Goal: Information Seeking & Learning: Learn about a topic

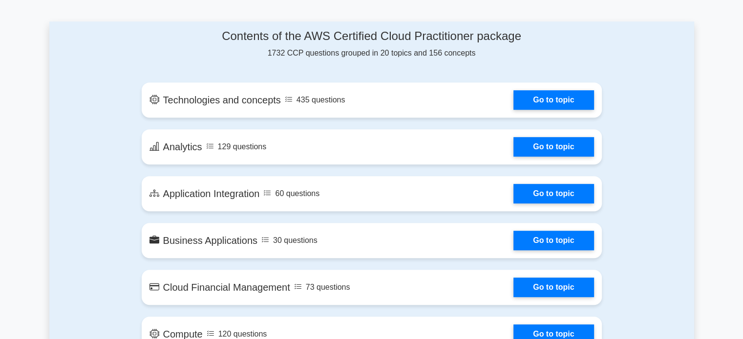
scroll to position [440, 0]
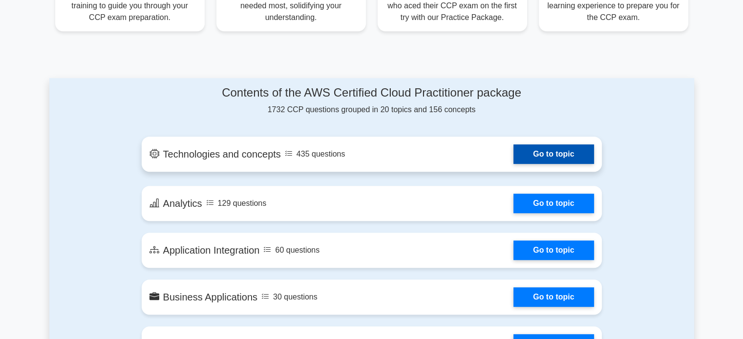
click at [535, 154] on link "Go to topic" at bounding box center [553, 155] width 80 height 20
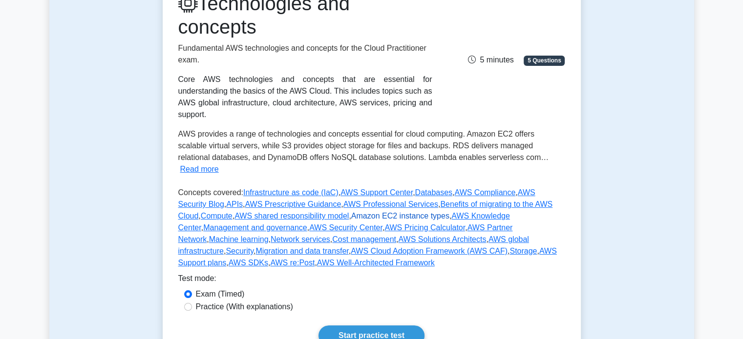
scroll to position [244, 0]
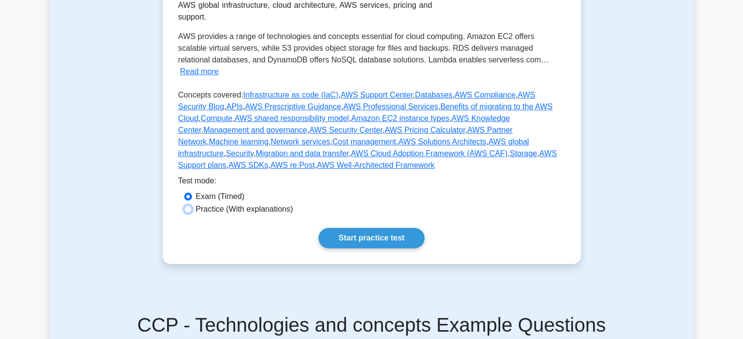
click at [188, 206] on input "Practice (With explanations)" at bounding box center [188, 210] width 8 height 8
radio input "true"
click at [355, 228] on link "Start practice test" at bounding box center [371, 238] width 106 height 21
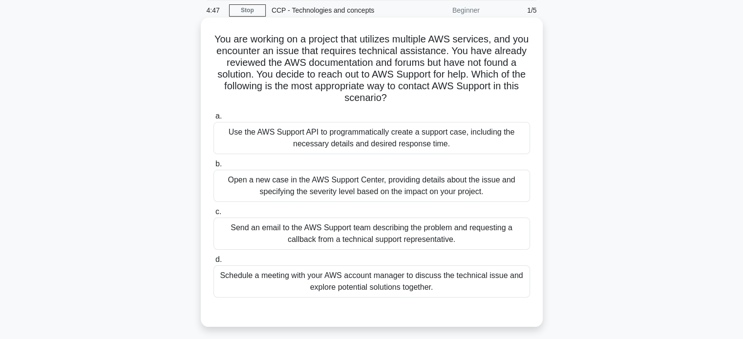
scroll to position [39, 0]
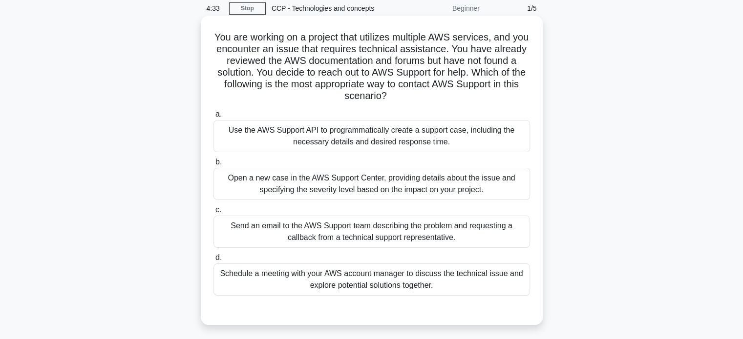
click at [328, 186] on div "Open a new case in the AWS Support Center, providing details about the issue an…" at bounding box center [371, 184] width 317 height 32
click at [213, 166] on input "b. Open a new case in the AWS Support Center, providing details about the issue…" at bounding box center [213, 162] width 0 height 6
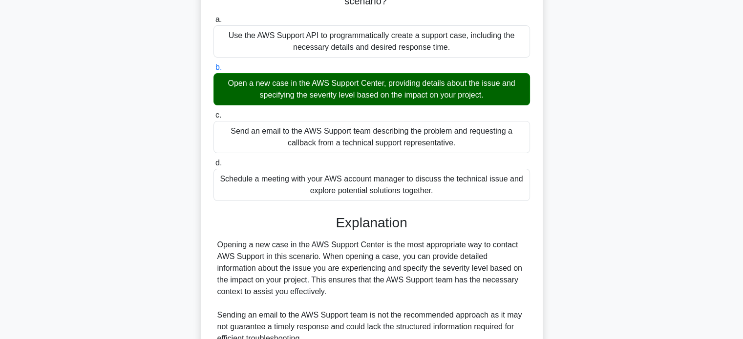
scroll to position [332, 0]
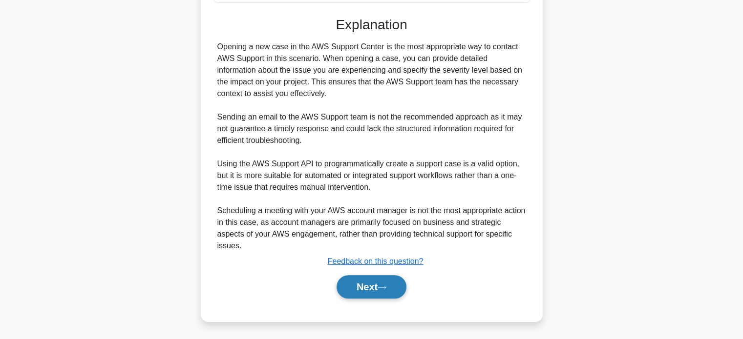
click at [361, 282] on button "Next" at bounding box center [372, 286] width 70 height 23
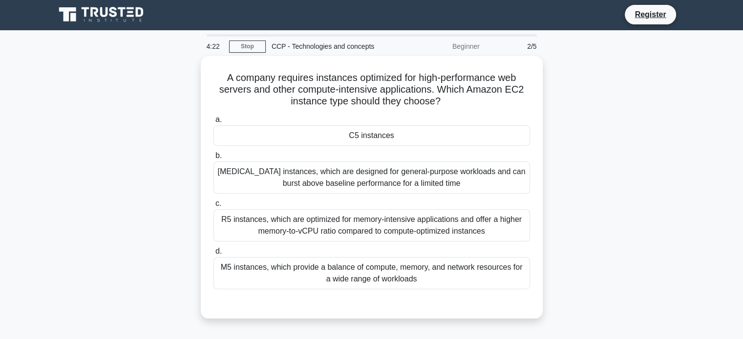
scroll to position [0, 0]
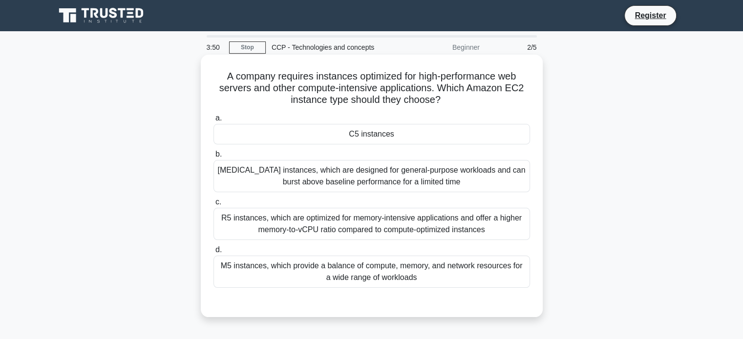
click at [377, 226] on div "R5 instances, which are optimized for memory-intensive applications and offer a…" at bounding box center [371, 224] width 317 height 32
click at [213, 206] on input "c. R5 instances, which are optimized for memory-intensive applications and offe…" at bounding box center [213, 202] width 0 height 6
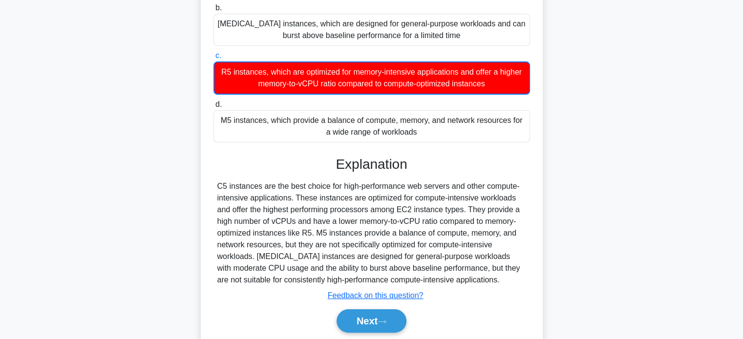
scroll to position [188, 0]
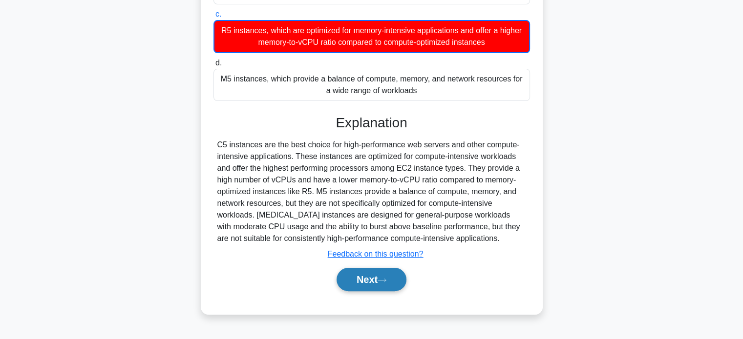
click at [372, 279] on button "Next" at bounding box center [372, 279] width 70 height 23
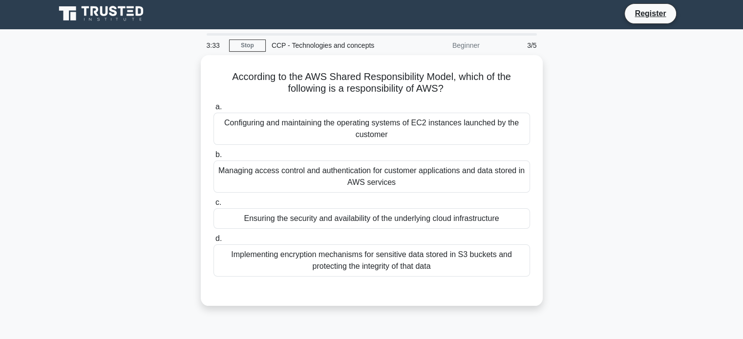
scroll to position [0, 0]
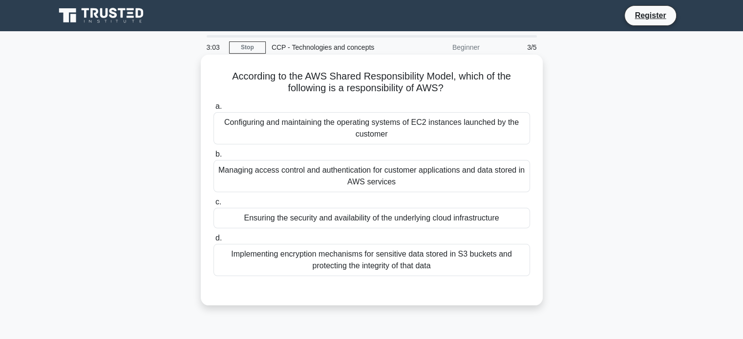
click at [319, 121] on div "Configuring and maintaining the operating systems of EC2 instances launched by …" at bounding box center [371, 128] width 317 height 32
click at [213, 110] on input "a. Configuring and maintaining the operating systems of EC2 instances launched …" at bounding box center [213, 107] width 0 height 6
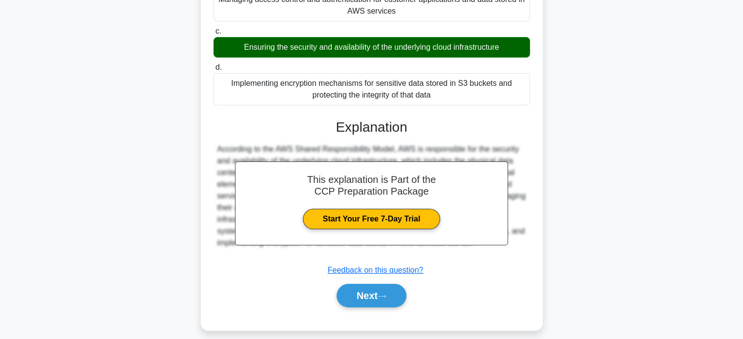
scroll to position [188, 0]
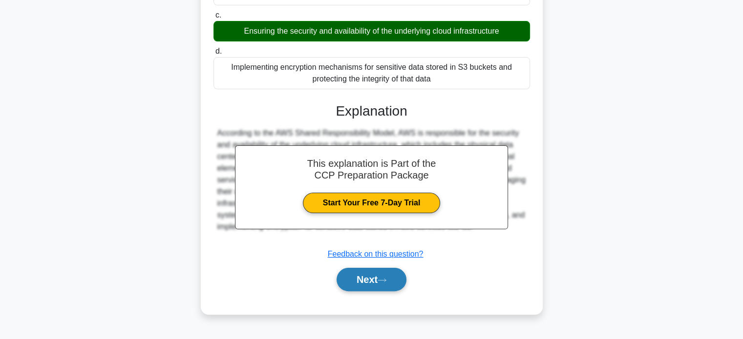
click at [371, 281] on button "Next" at bounding box center [372, 279] width 70 height 23
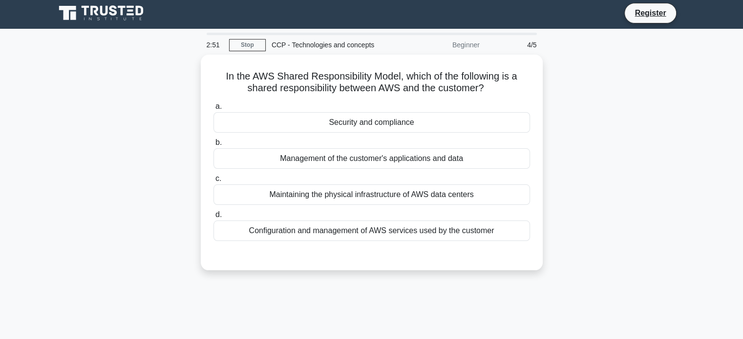
scroll to position [0, 0]
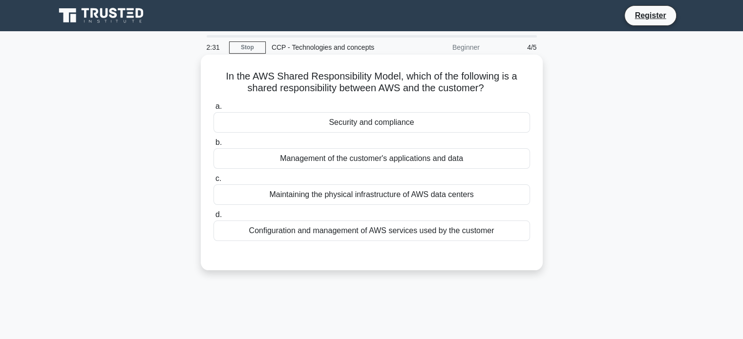
click at [378, 125] on div "Security and compliance" at bounding box center [371, 122] width 317 height 21
click at [213, 110] on input "a. Security and compliance" at bounding box center [213, 107] width 0 height 6
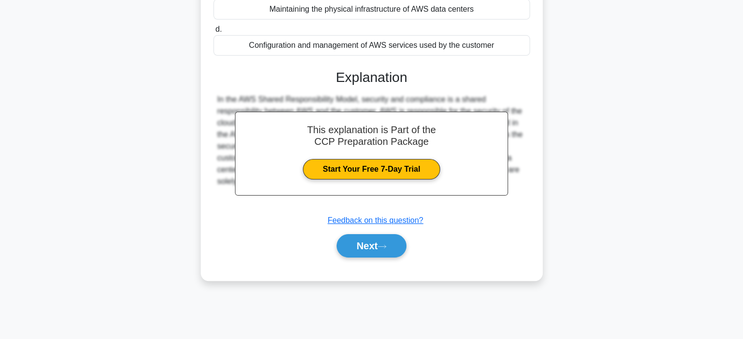
scroll to position [188, 0]
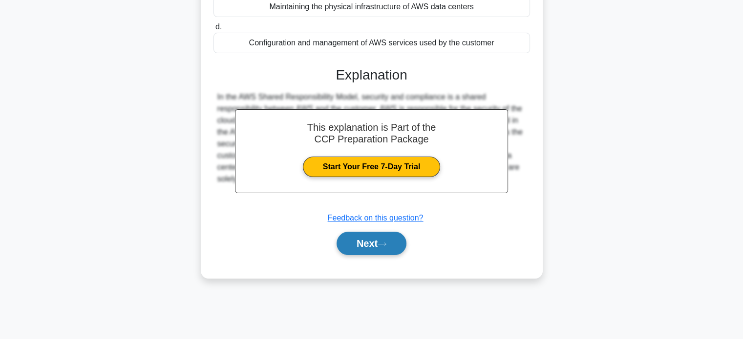
click at [359, 240] on button "Next" at bounding box center [372, 243] width 70 height 23
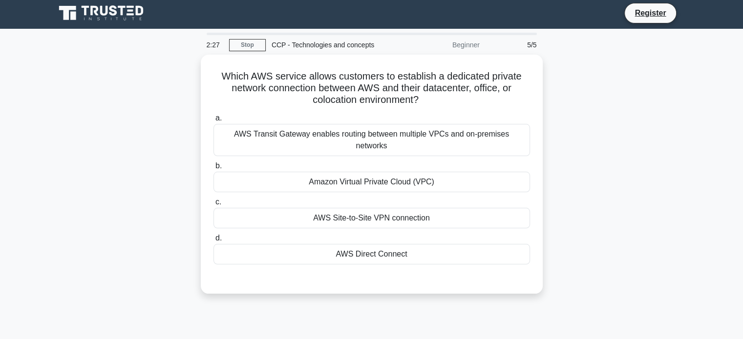
scroll to position [0, 0]
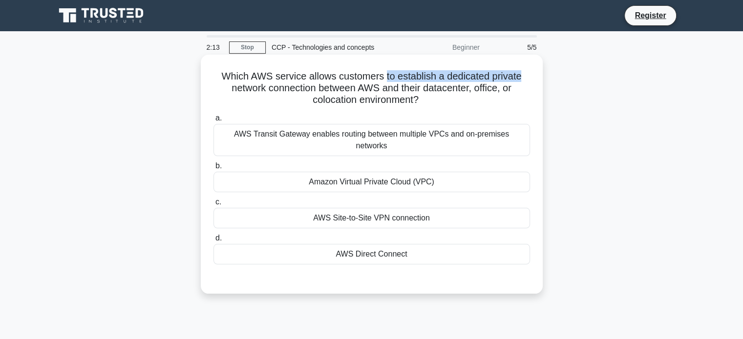
drag, startPoint x: 386, startPoint y: 76, endPoint x: 523, endPoint y: 78, distance: 136.8
click at [523, 78] on h5 "Which AWS service allows customers to establish a dedicated private network con…" at bounding box center [371, 88] width 318 height 36
click at [354, 175] on div "Amazon Virtual Private Cloud (VPC)" at bounding box center [371, 182] width 317 height 21
click at [213, 169] on input "b. Amazon Virtual Private Cloud (VPC)" at bounding box center [213, 166] width 0 height 6
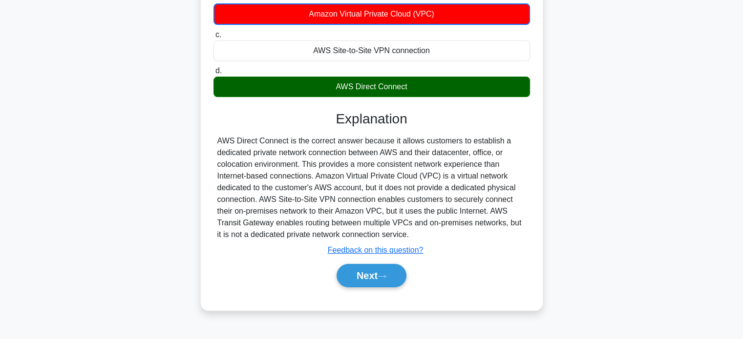
scroll to position [188, 0]
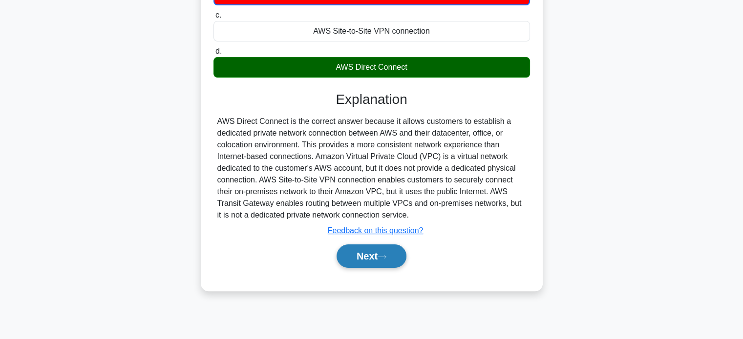
click at [375, 245] on button "Next" at bounding box center [372, 256] width 70 height 23
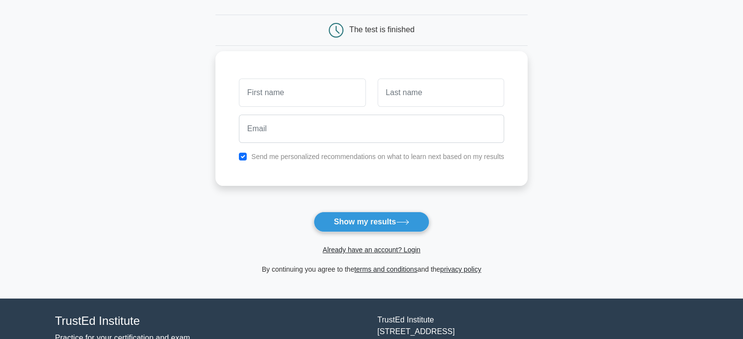
scroll to position [147, 0]
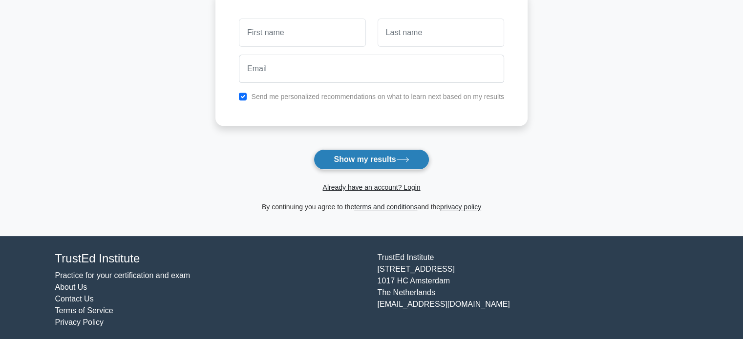
click at [358, 160] on button "Show my results" at bounding box center [371, 159] width 115 height 21
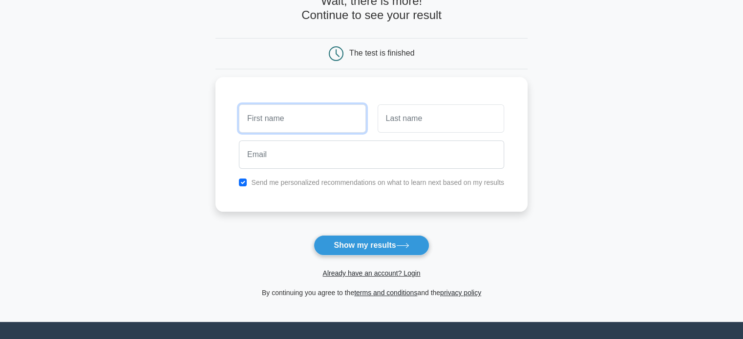
scroll to position [0, 0]
